Goal: Task Accomplishment & Management: Use online tool/utility

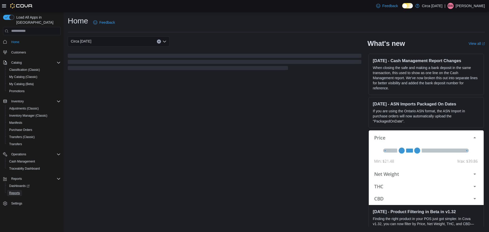
drag, startPoint x: 18, startPoint y: 187, endPoint x: 89, endPoint y: 188, distance: 71.5
click at [18, 191] on span "Reports" at bounding box center [14, 193] width 11 height 4
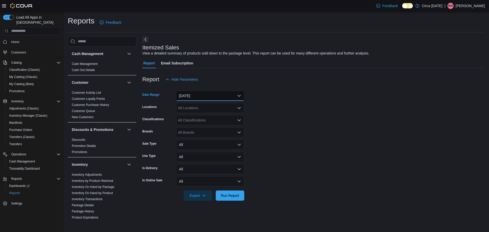
click at [201, 97] on button "[DATE]" at bounding box center [210, 96] width 68 height 10
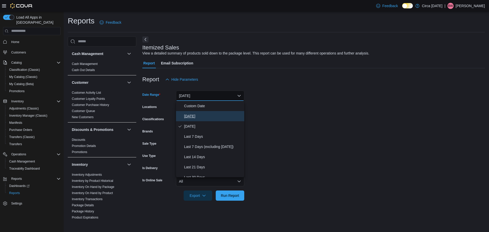
click at [195, 118] on span "[DATE]" at bounding box center [213, 116] width 58 height 6
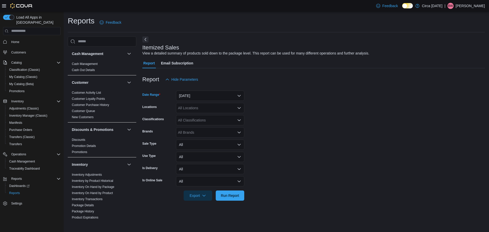
click at [263, 104] on form "Date Range [DATE] Locations All Locations Classifications All Classifications B…" at bounding box center [313, 143] width 342 height 116
click at [231, 109] on div "All Locations" at bounding box center [210, 108] width 68 height 10
click at [204, 122] on span "Circa [DATE]" at bounding box center [197, 123] width 21 height 5
click at [285, 104] on form "Date Range [DATE] Locations Circa [DATE] Classifications All Classifications Br…" at bounding box center [313, 143] width 342 height 116
click at [223, 121] on div "All Classifications" at bounding box center [210, 120] width 68 height 10
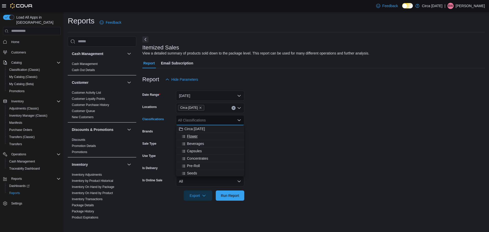
click at [197, 137] on span "Flower" at bounding box center [192, 136] width 11 height 5
click at [197, 137] on span "Beverages" at bounding box center [195, 136] width 17 height 5
click at [197, 137] on span "Capsules" at bounding box center [194, 136] width 15 height 5
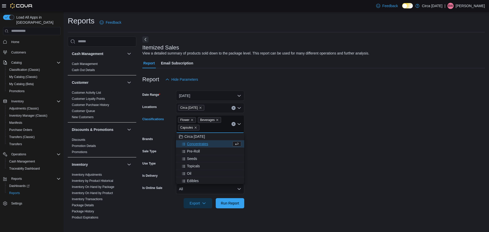
click at [195, 144] on span "Concentrates" at bounding box center [197, 143] width 21 height 5
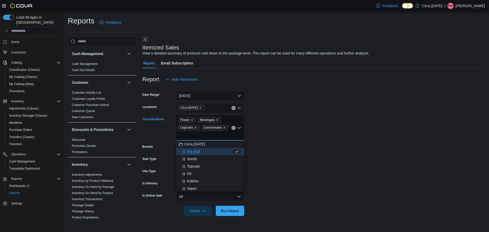
click at [193, 152] on span "Pre-Roll" at bounding box center [193, 151] width 13 height 5
click at [193, 152] on span "Seeds" at bounding box center [192, 151] width 10 height 5
click at [193, 152] on span "Topicals" at bounding box center [193, 151] width 13 height 5
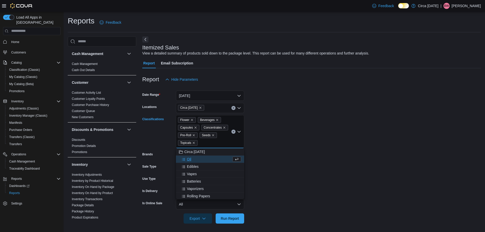
click at [188, 161] on span "Oil" at bounding box center [189, 159] width 4 height 5
click at [188, 161] on span "Edibles" at bounding box center [193, 159] width 12 height 5
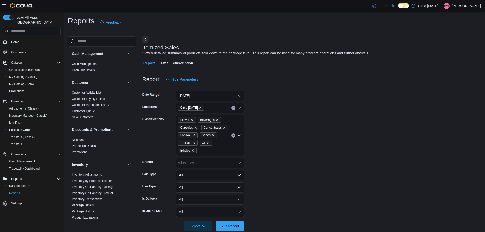
click at [279, 151] on form "Date Range [DATE] Locations Circa [DATE] Classifications Flower Beverages Capsu…" at bounding box center [311, 158] width 339 height 147
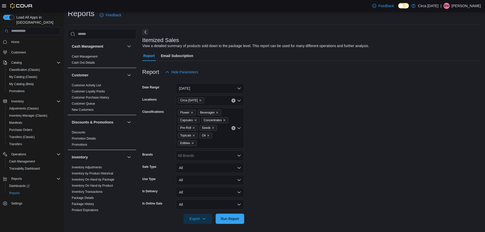
scroll to position [9, 0]
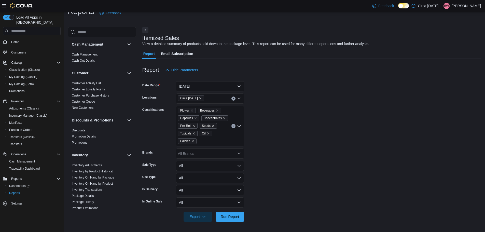
click at [234, 222] on div at bounding box center [311, 225] width 339 height 6
click at [235, 215] on span "Run Report" at bounding box center [230, 216] width 18 height 5
click at [236, 152] on div "All Brands" at bounding box center [210, 153] width 68 height 10
click at [286, 129] on form "Date Range [DATE] Locations Circa [DATE] Classifications Flower Beverages Capsu…" at bounding box center [311, 148] width 339 height 147
click at [339, 145] on form "Date Range [DATE] Locations Circa [DATE] Classifications Flower Beverages Capsu…" at bounding box center [311, 148] width 339 height 147
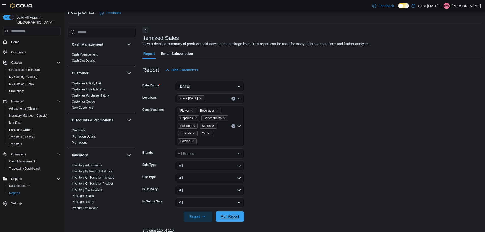
click at [236, 214] on span "Run Report" at bounding box center [230, 216] width 22 height 10
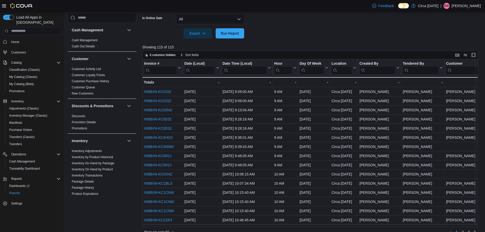
scroll to position [201, 0]
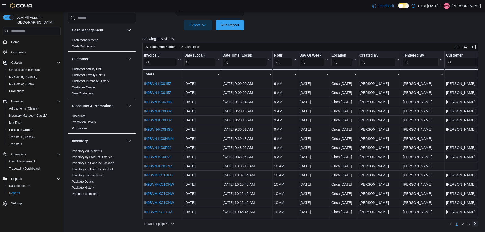
click at [478, 225] on link "Next page" at bounding box center [475, 223] width 6 height 6
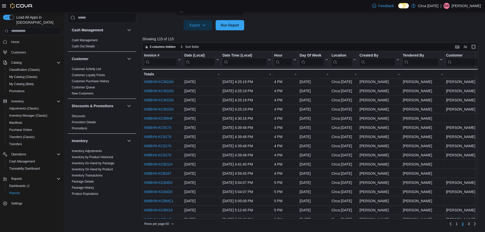
scroll to position [321, 0]
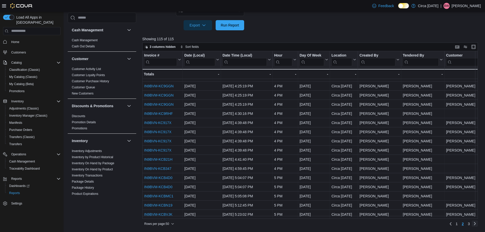
click at [477, 226] on link "Next page" at bounding box center [475, 223] width 6 height 6
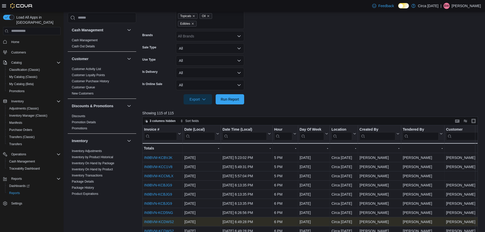
scroll to position [124, 0]
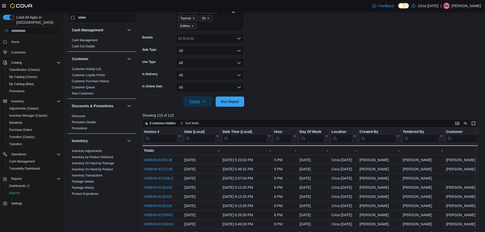
click at [193, 100] on span "Export" at bounding box center [198, 101] width 22 height 10
click at [197, 108] on button "Export to Excel" at bounding box center [198, 112] width 29 height 10
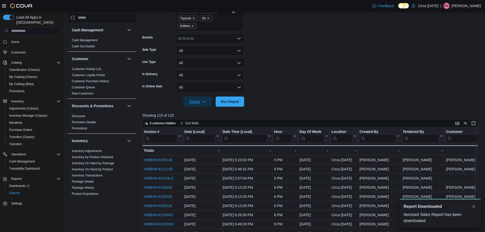
scroll to position [0, 0]
